Goal: Check status: Check status

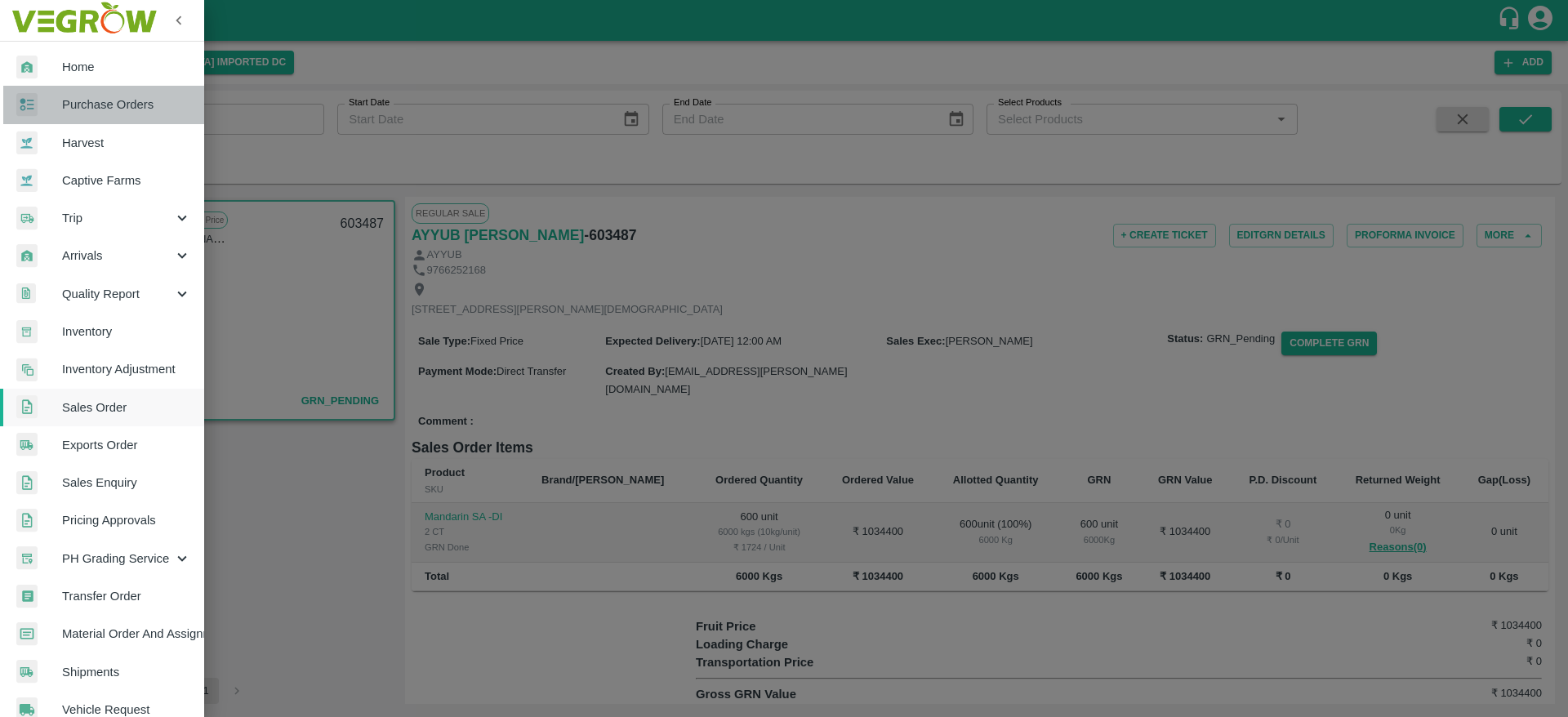
click at [162, 117] on link "Purchase Orders" at bounding box center [102, 104] width 205 height 37
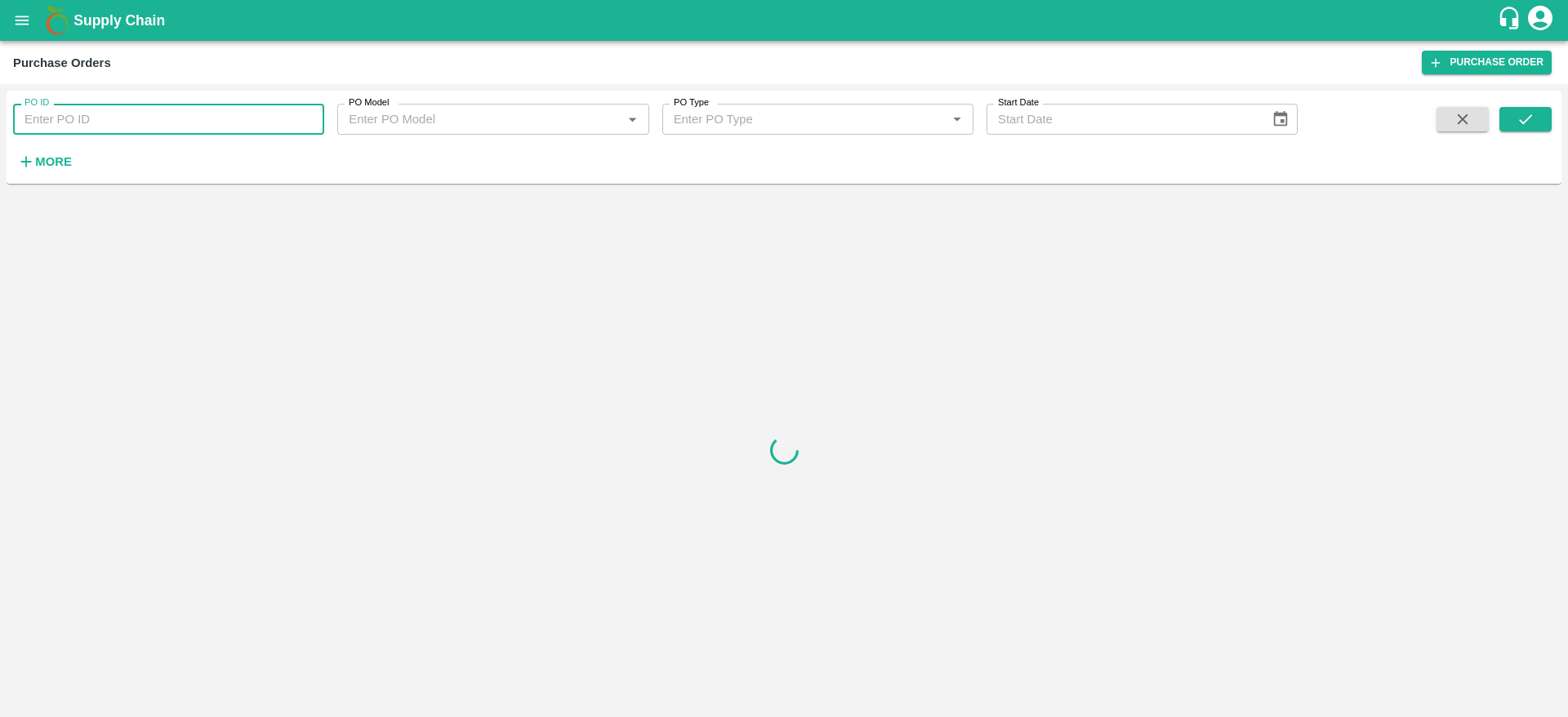
click at [247, 120] on input "PO ID" at bounding box center [168, 119] width 312 height 31
click at [1516, 120] on icon "submit" at bounding box center [1524, 119] width 18 height 18
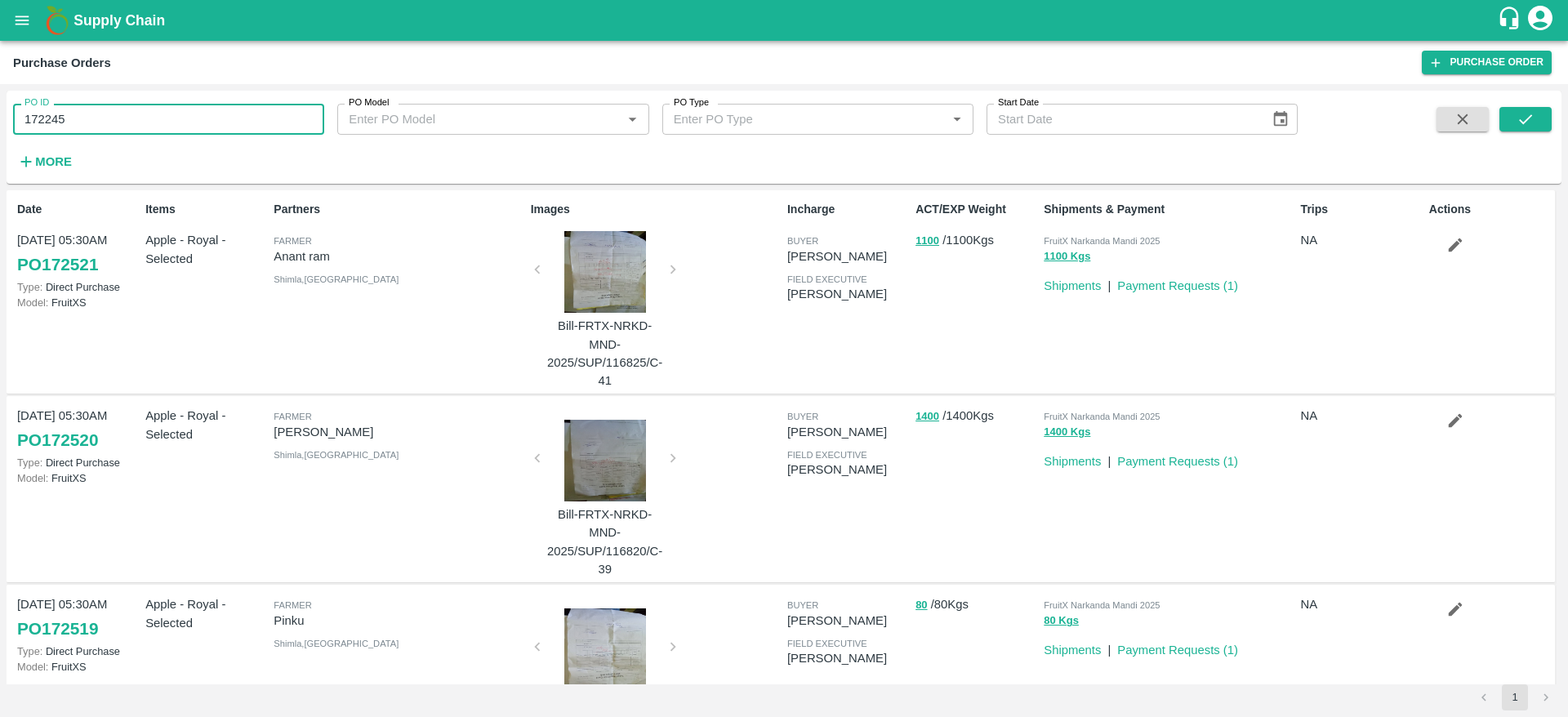
click at [124, 114] on input "172245" at bounding box center [168, 119] width 312 height 31
type input "172245"
click at [1529, 115] on icon "submit" at bounding box center [1524, 119] width 18 height 18
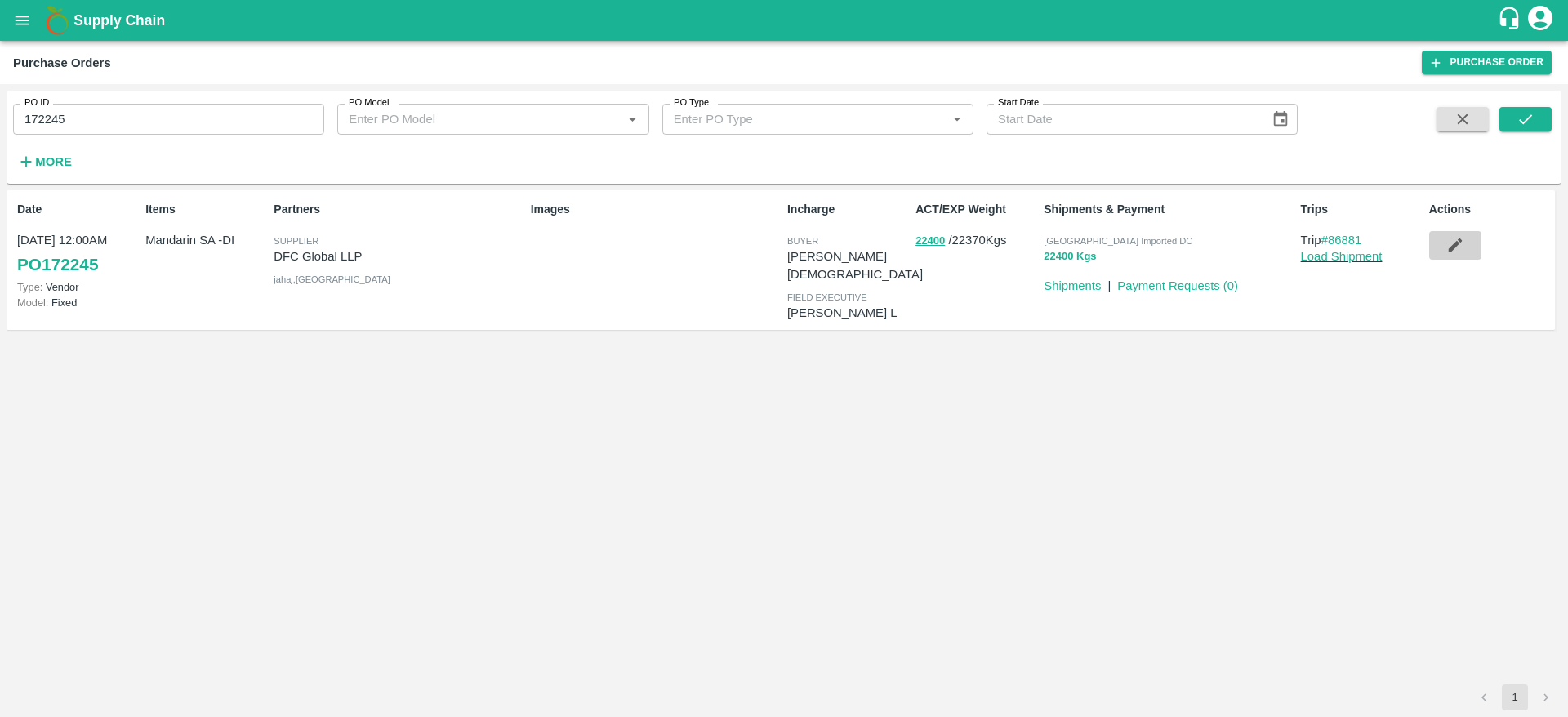
click at [1443, 258] on button "button" at bounding box center [1455, 245] width 52 height 28
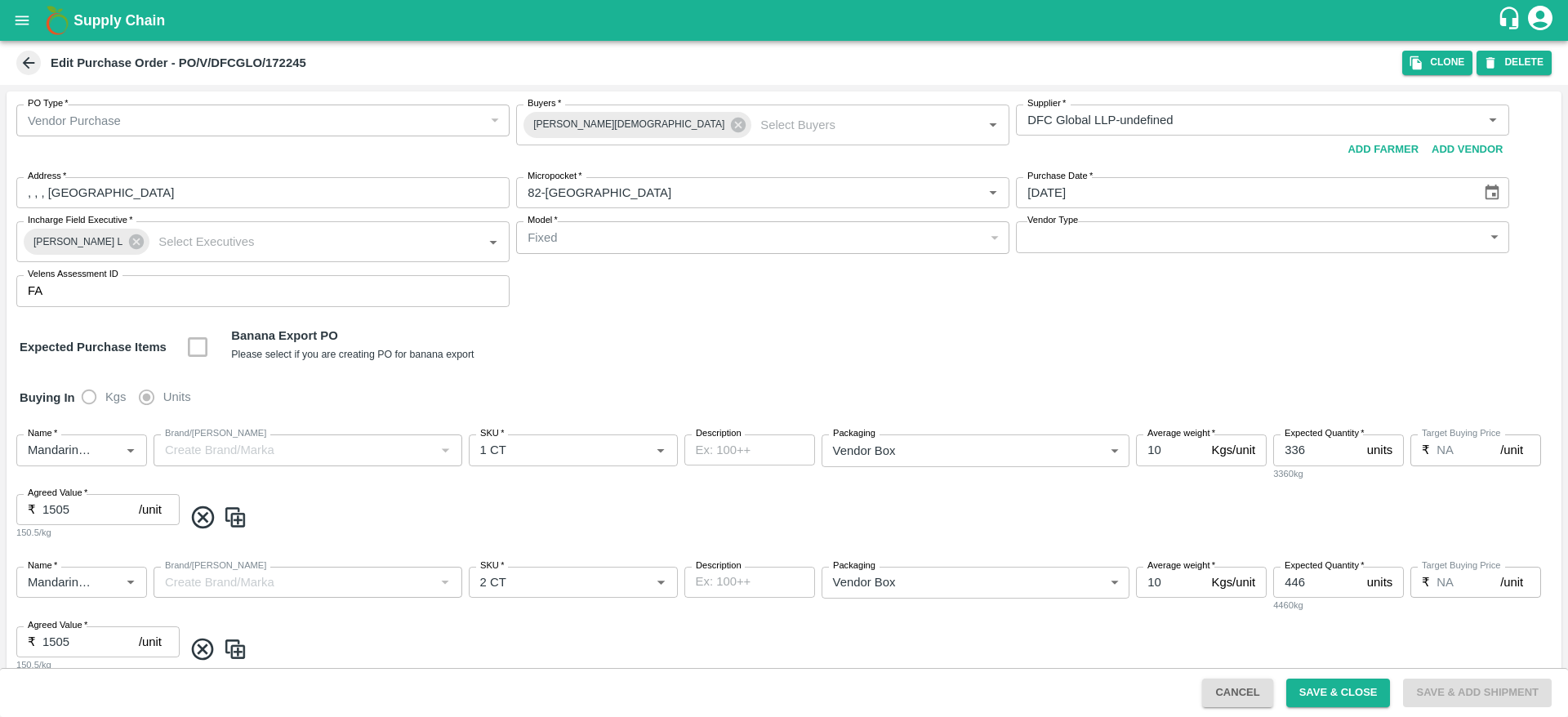
click at [31, 73] on span at bounding box center [29, 62] width 24 height 24
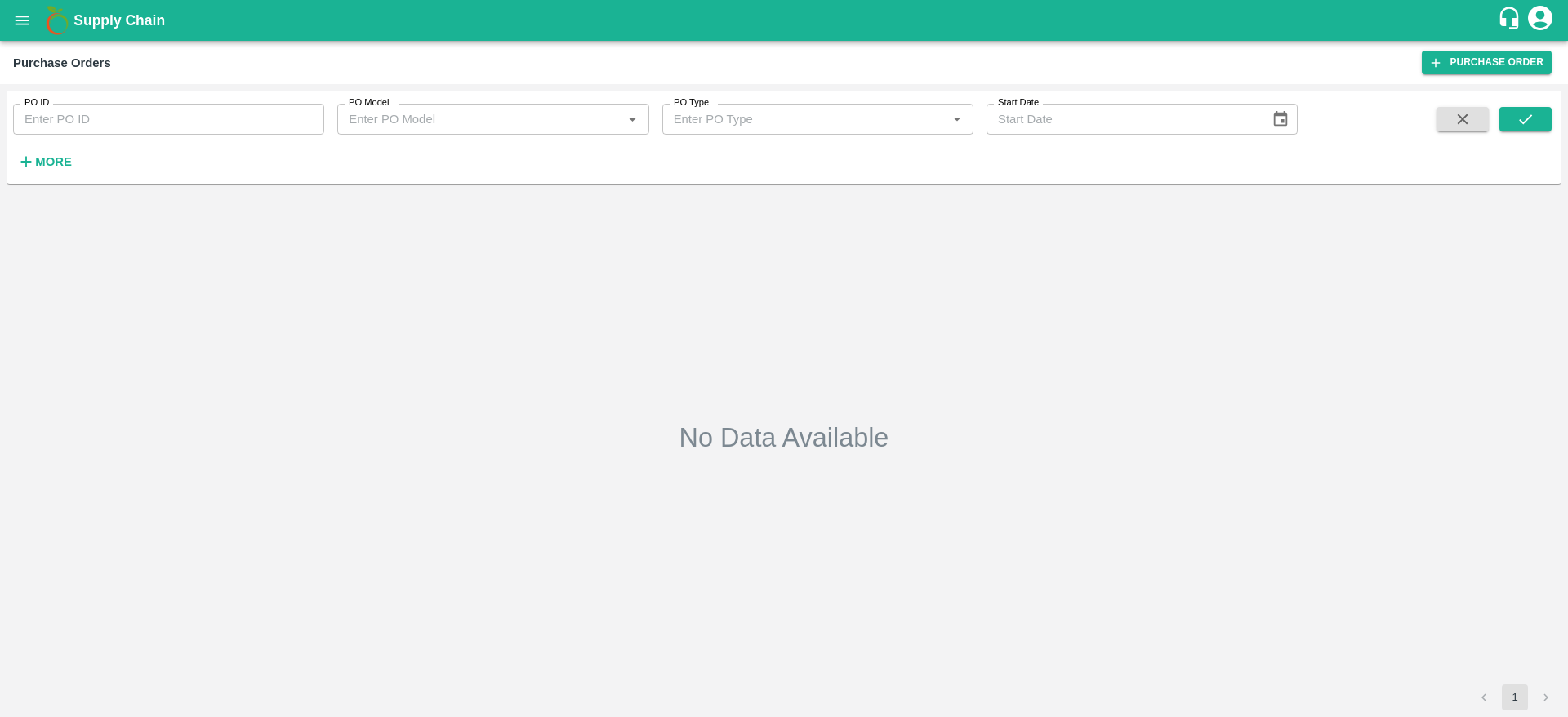
type input "172245"
